Goal: Find specific page/section: Find specific page/section

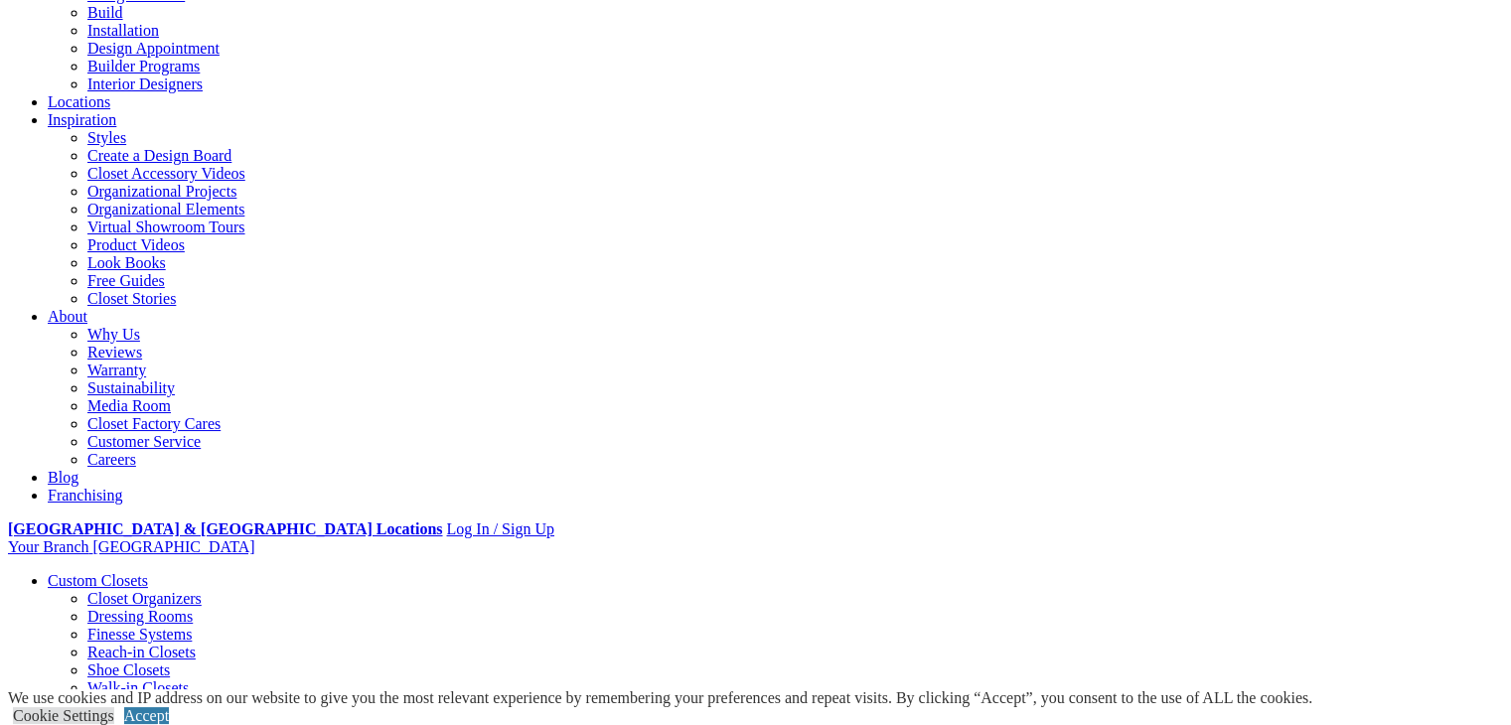
scroll to position [218, 0]
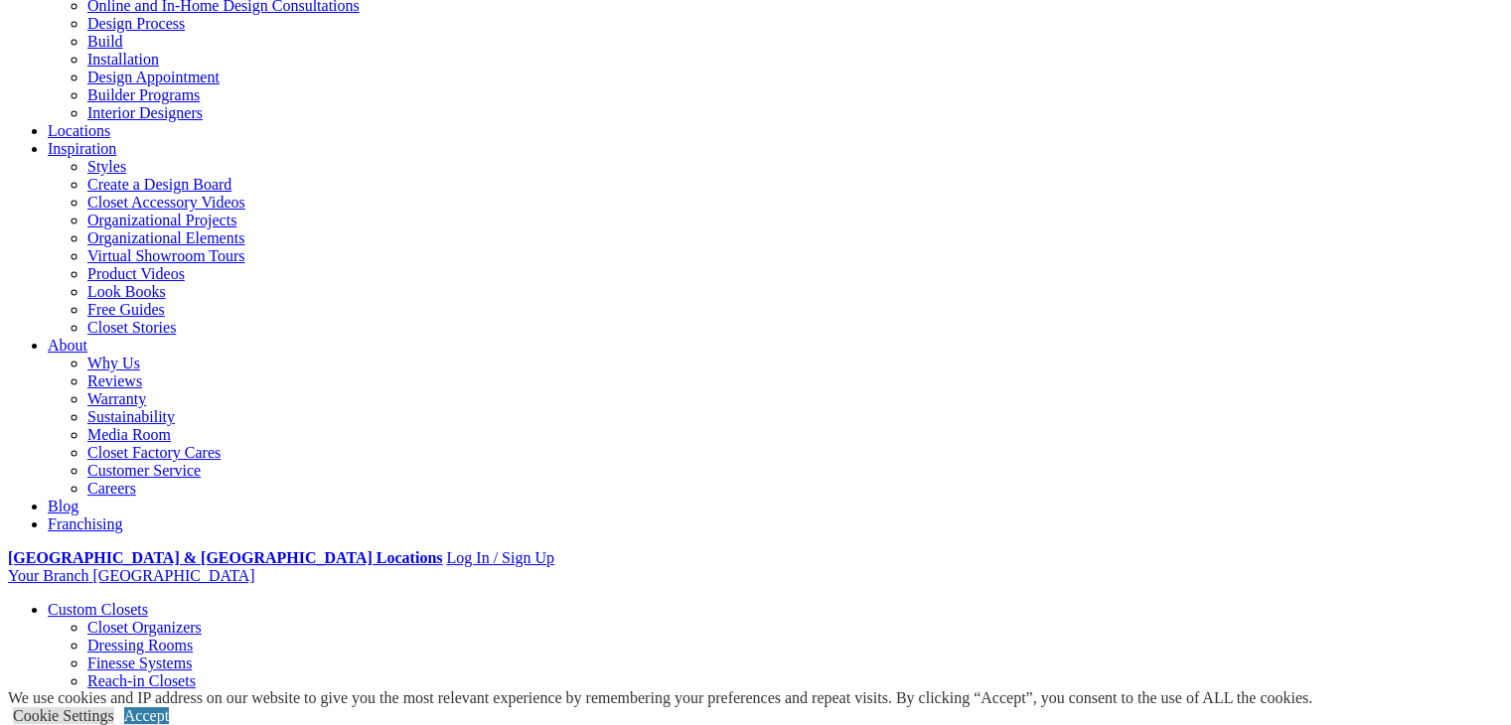
click at [1099, 689] on div "We use cookies and IP address on our website to give you the most relevant expe…" at bounding box center [660, 707] width 1304 height 36
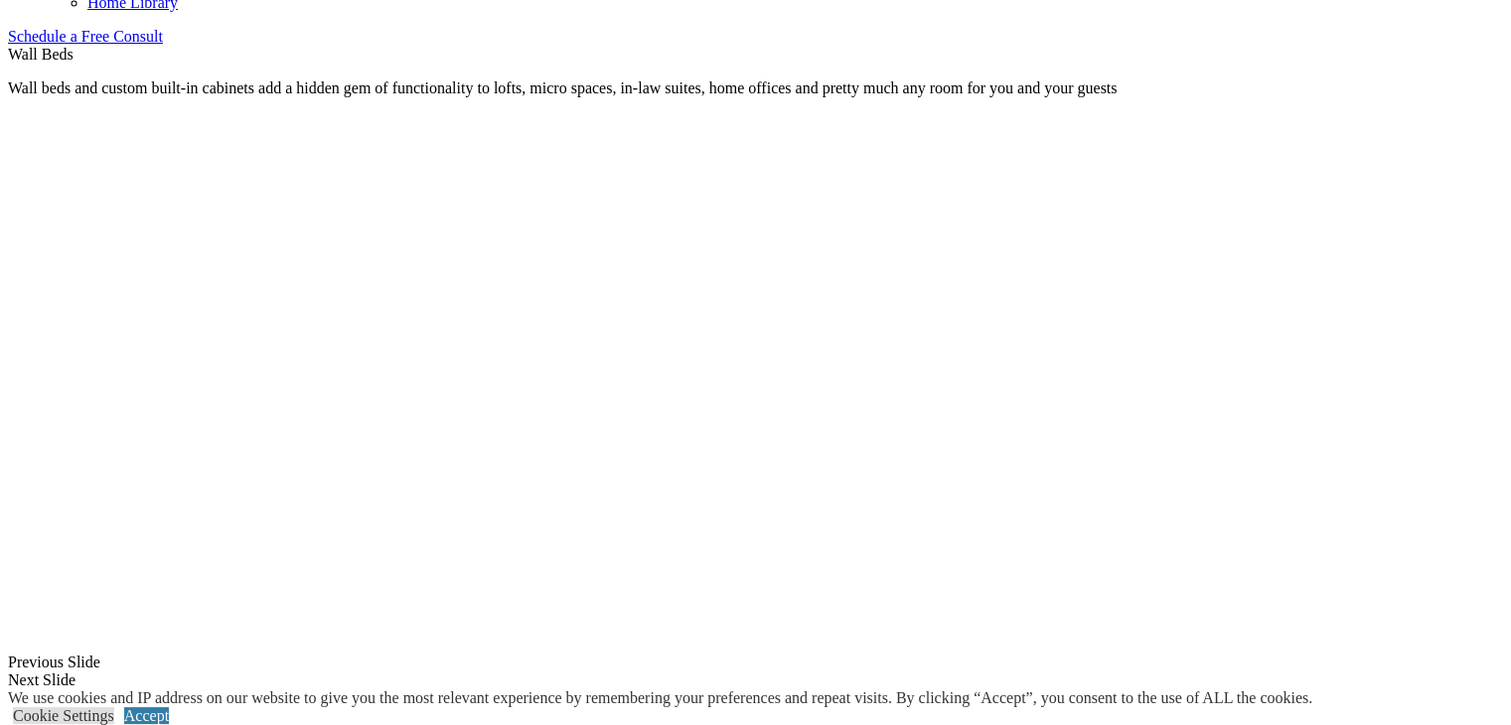
scroll to position [1129, 0]
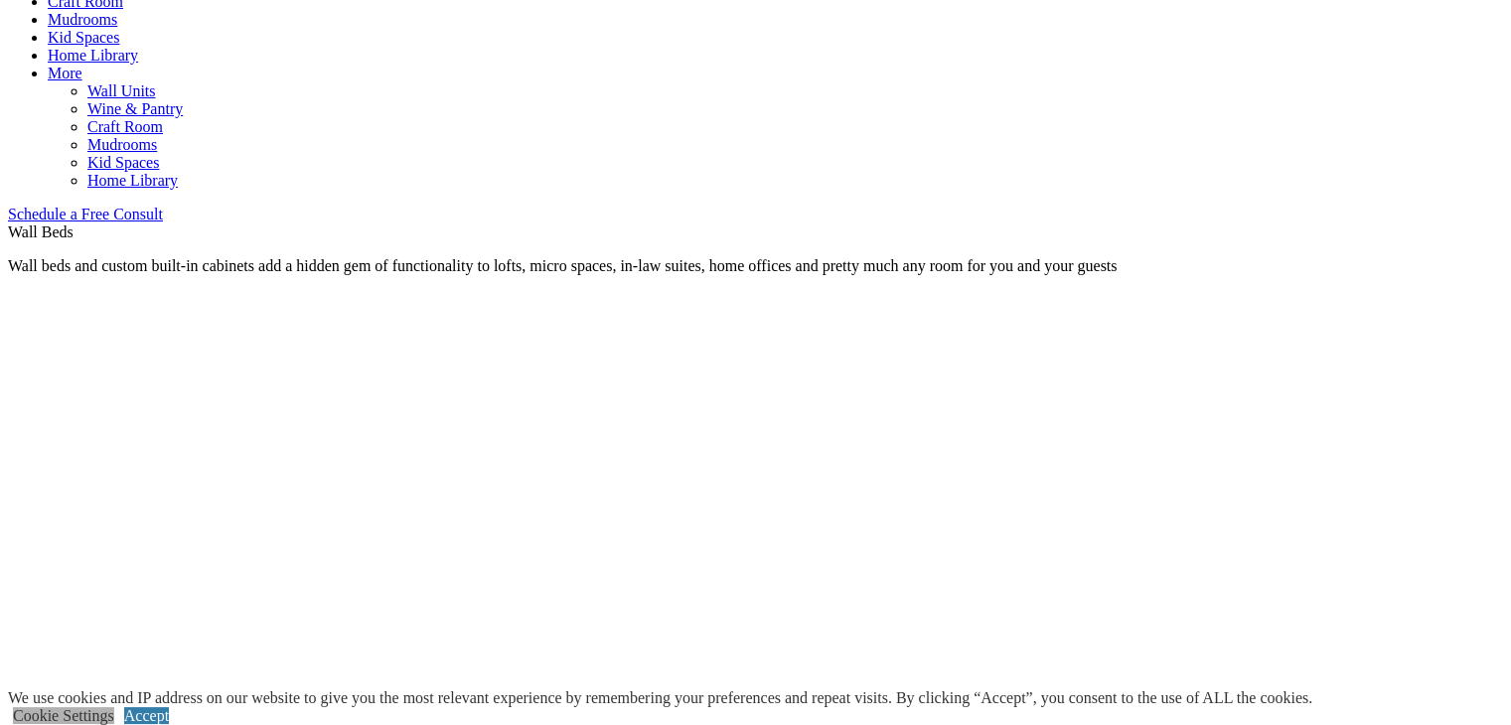
click at [114, 707] on link "Cookie Settings" at bounding box center [63, 715] width 101 height 17
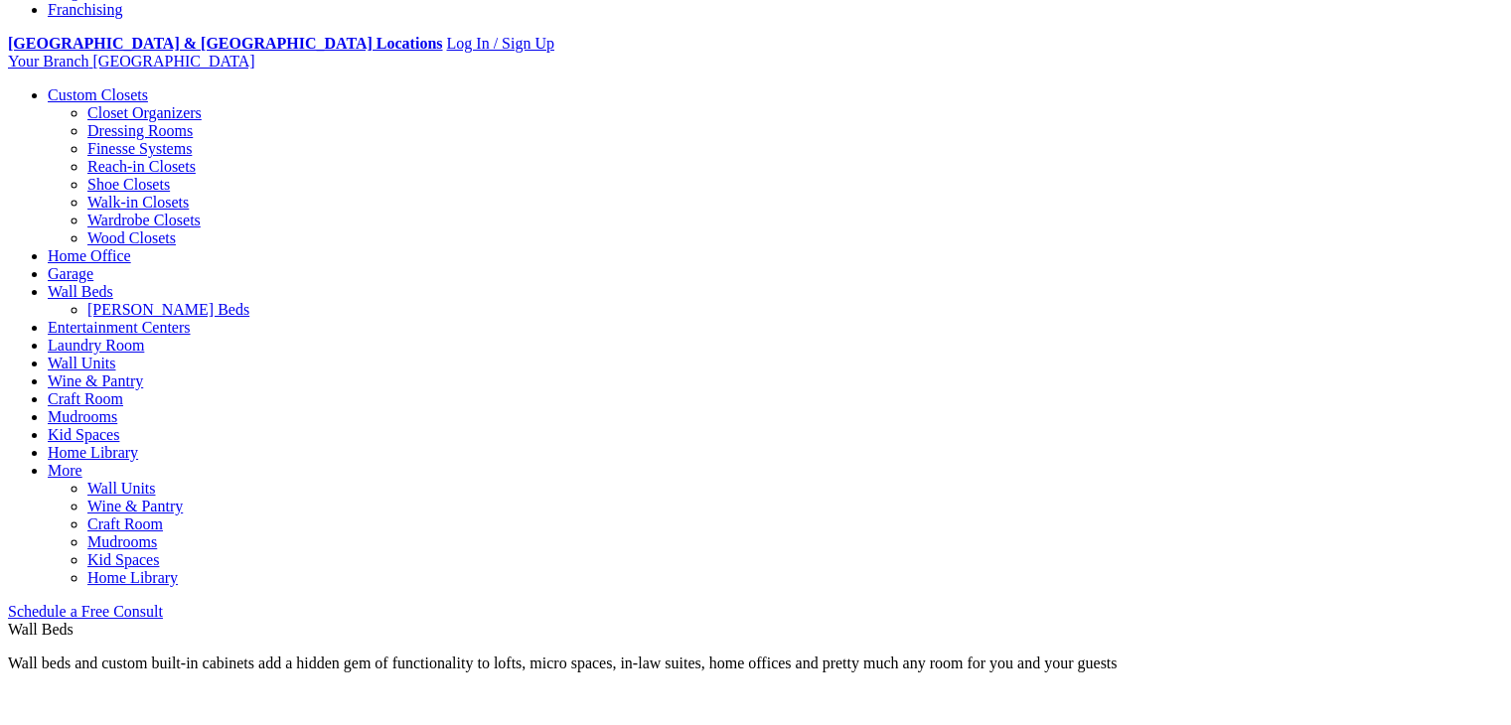
scroll to position [633, 0]
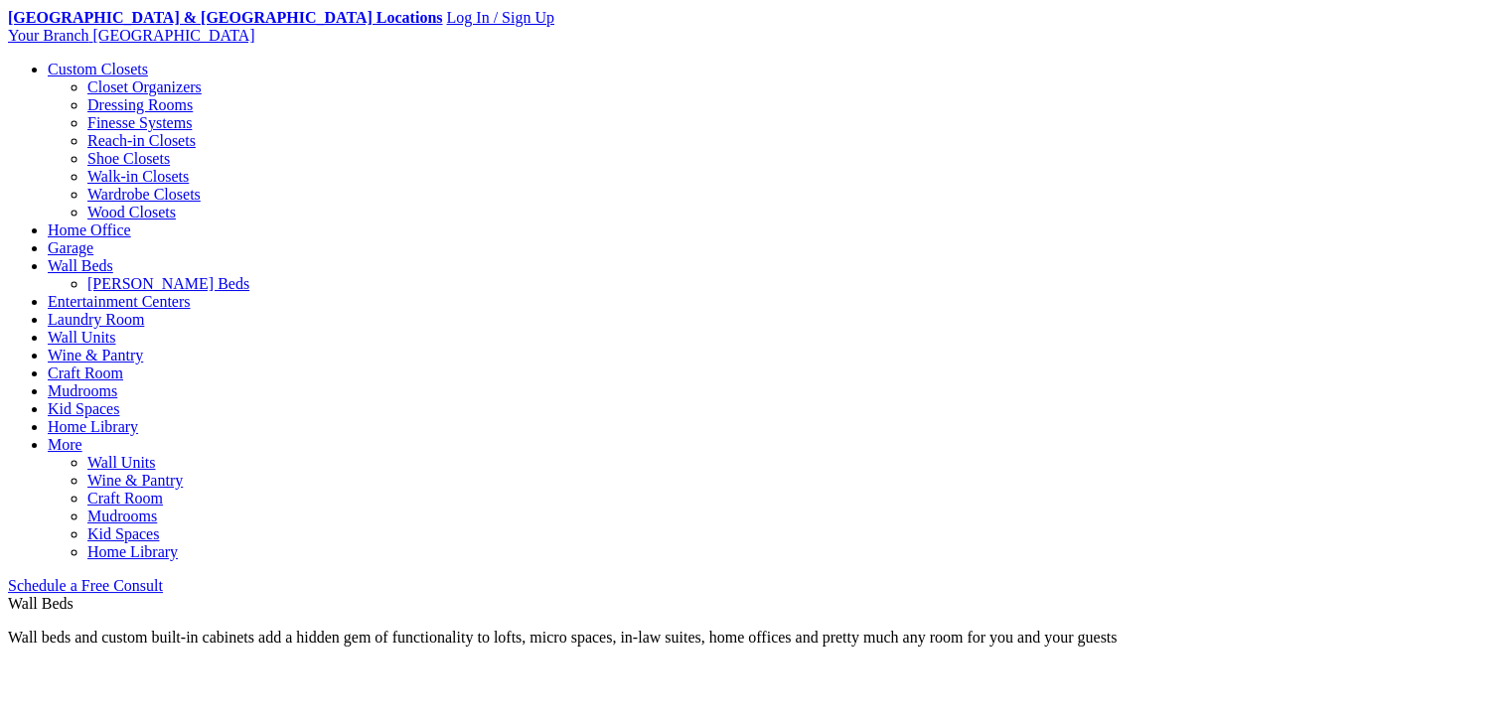
click at [249, 275] on link "[PERSON_NAME] Beds" at bounding box center [168, 283] width 162 height 17
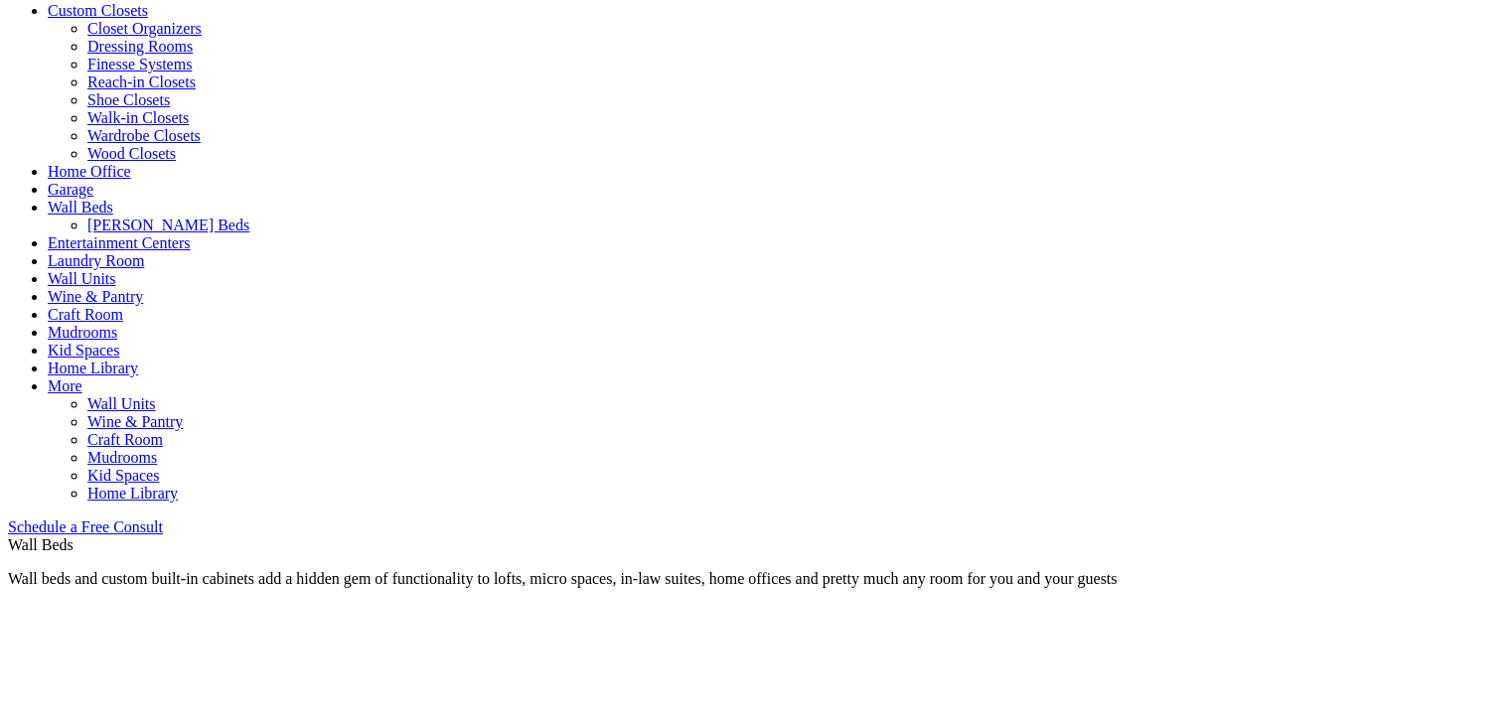
scroll to position [831, 0]
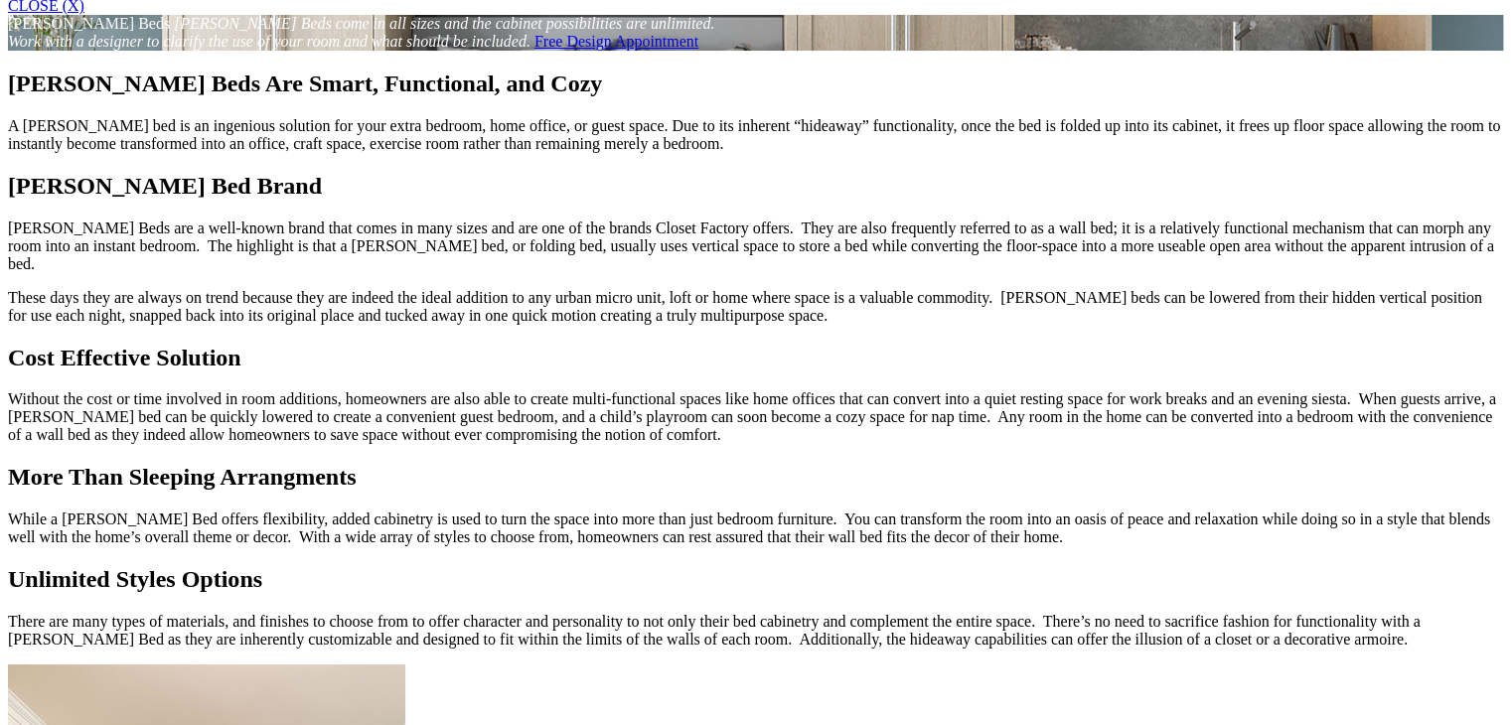
scroll to position [1390, 0]
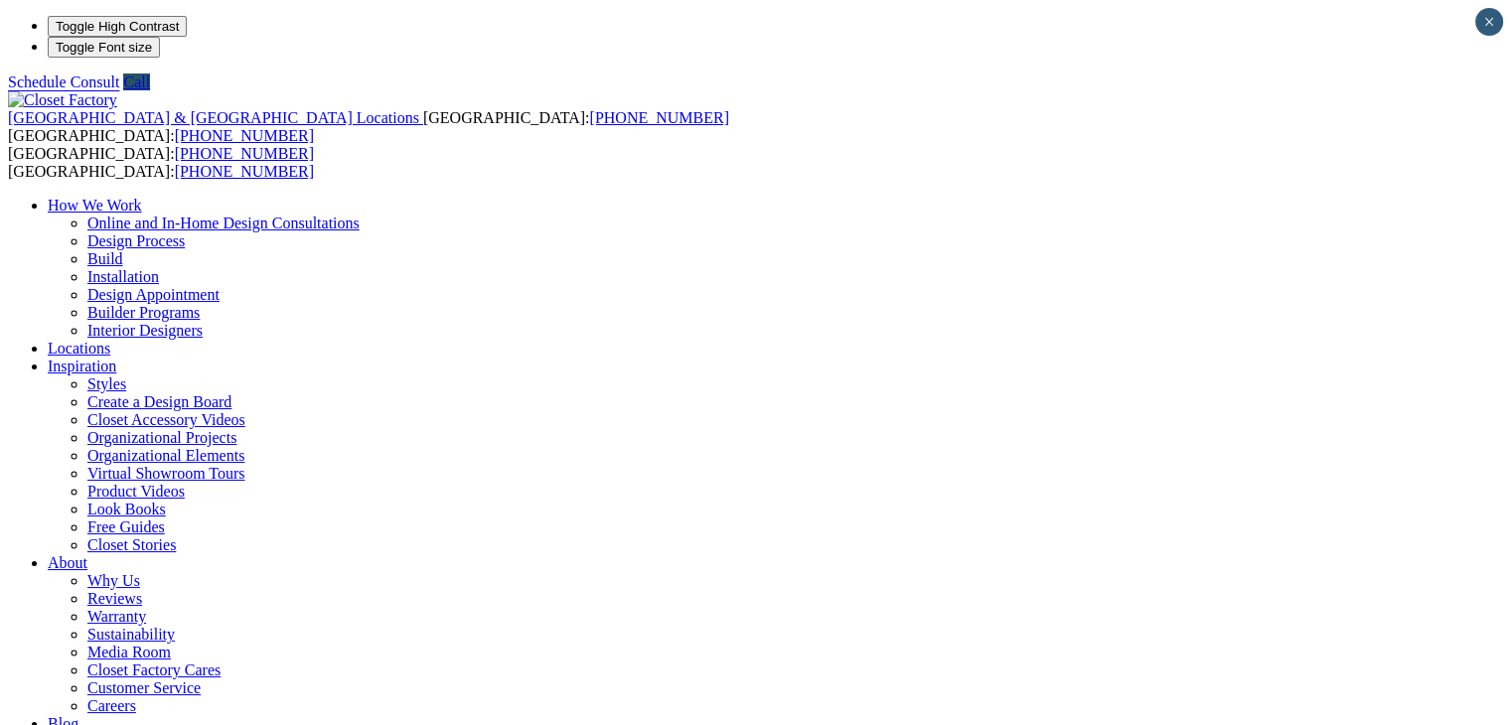
type input "*****"
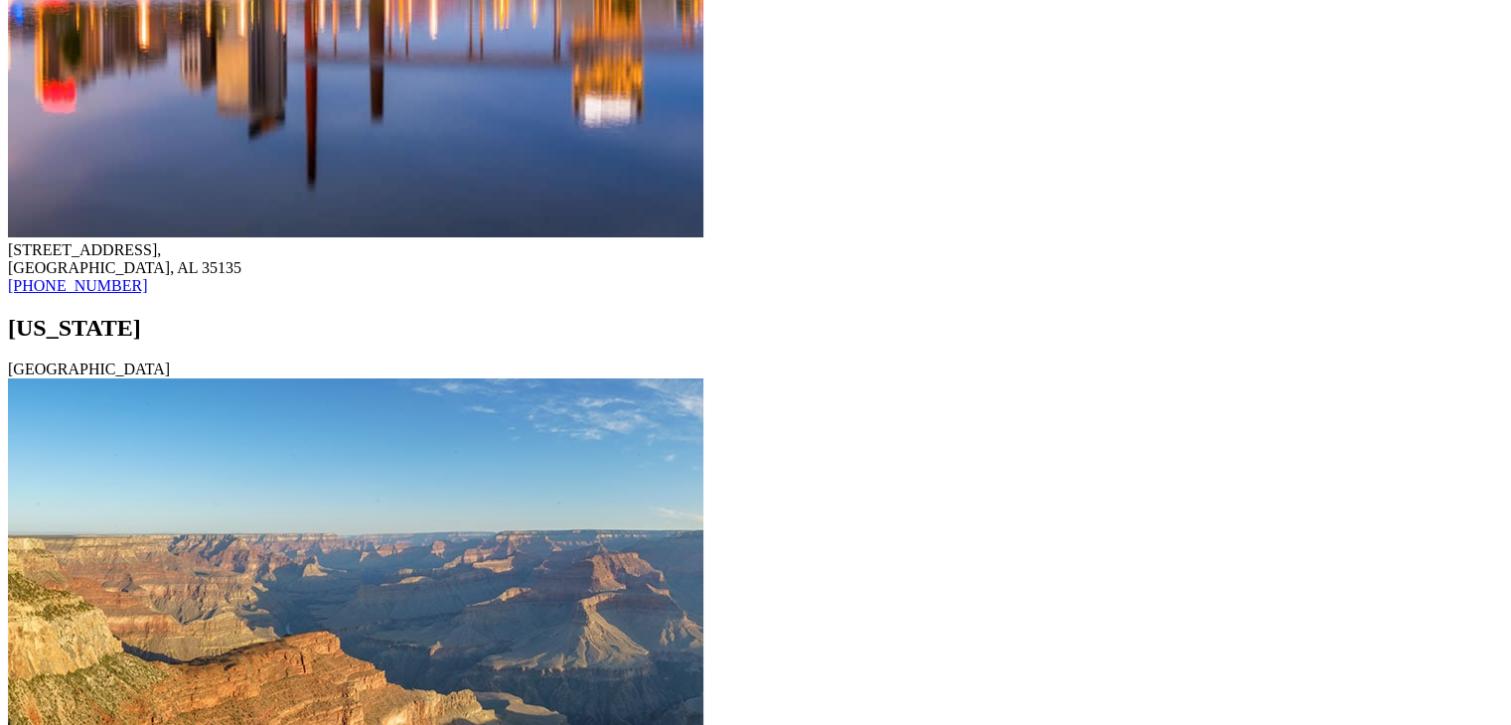
scroll to position [2582, 0]
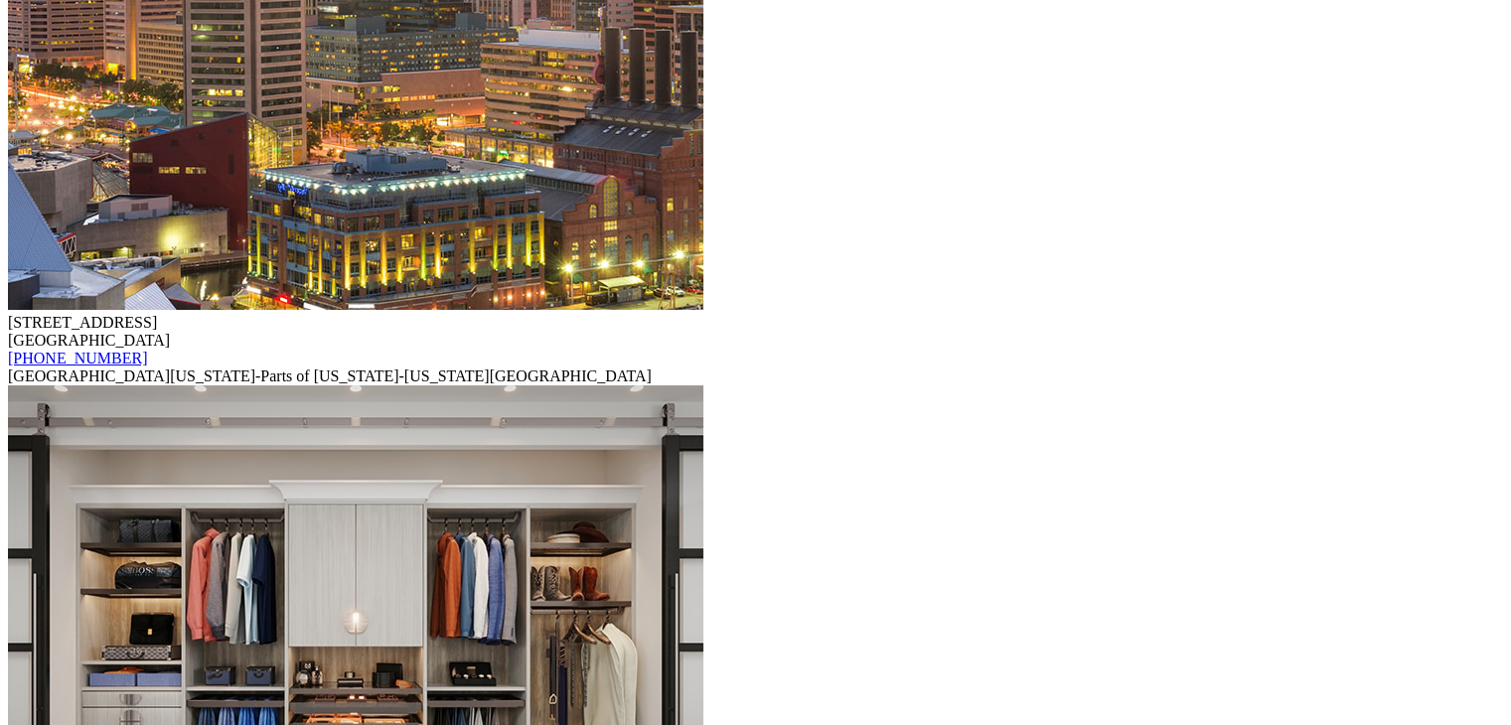
scroll to position [16880, 0]
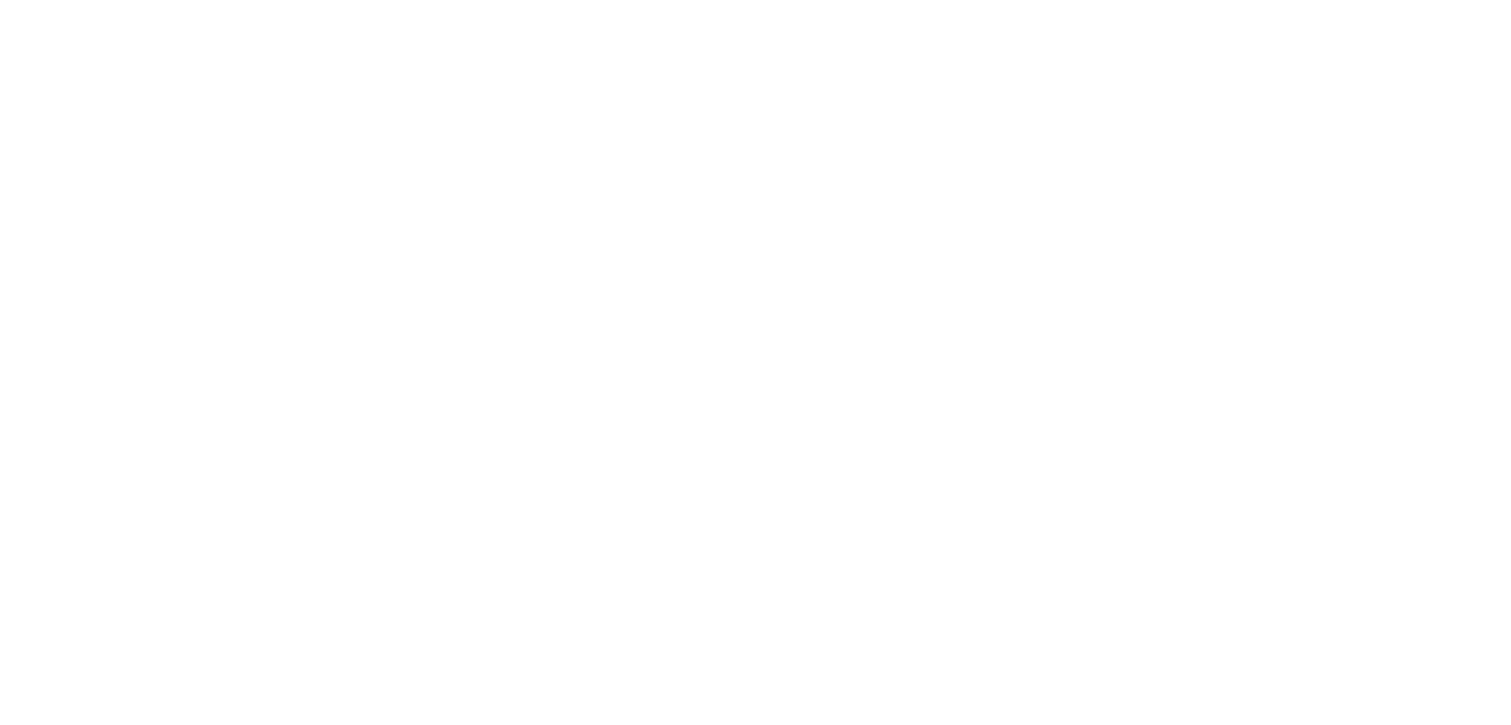
scroll to position [2980, 0]
